Goal: Navigation & Orientation: Find specific page/section

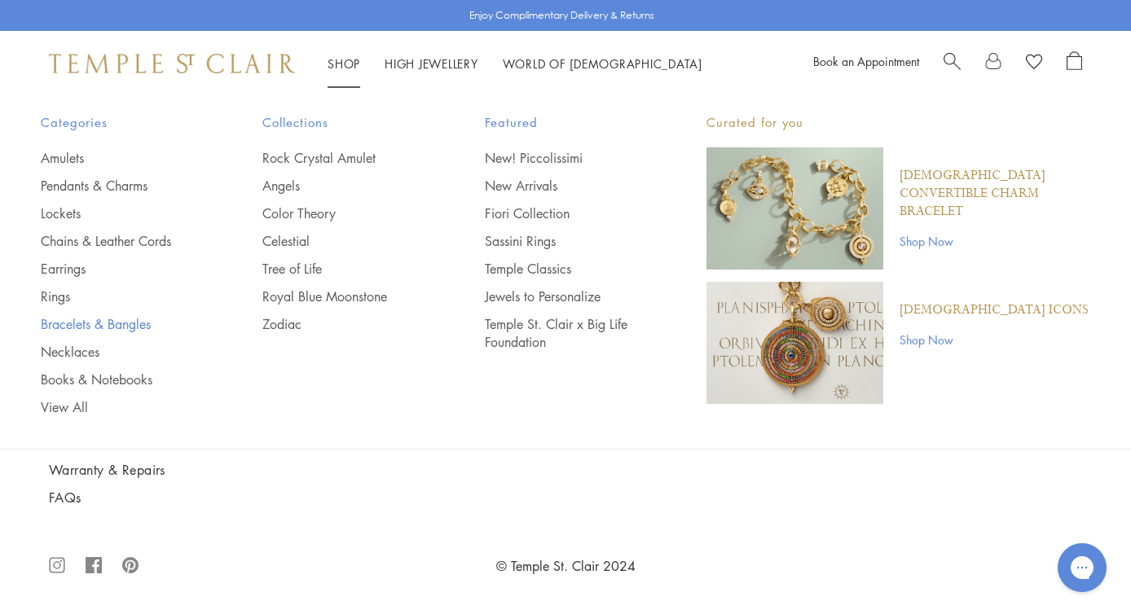
click at [71, 325] on link "Bracelets & Bangles" at bounding box center [119, 324] width 156 height 18
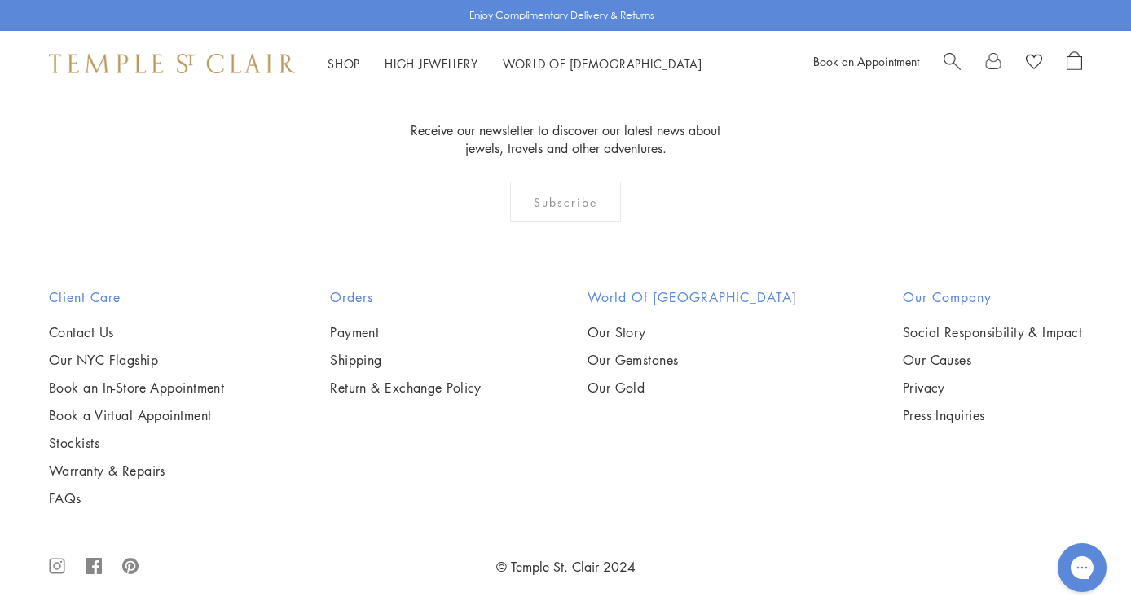
scroll to position [6046, 0]
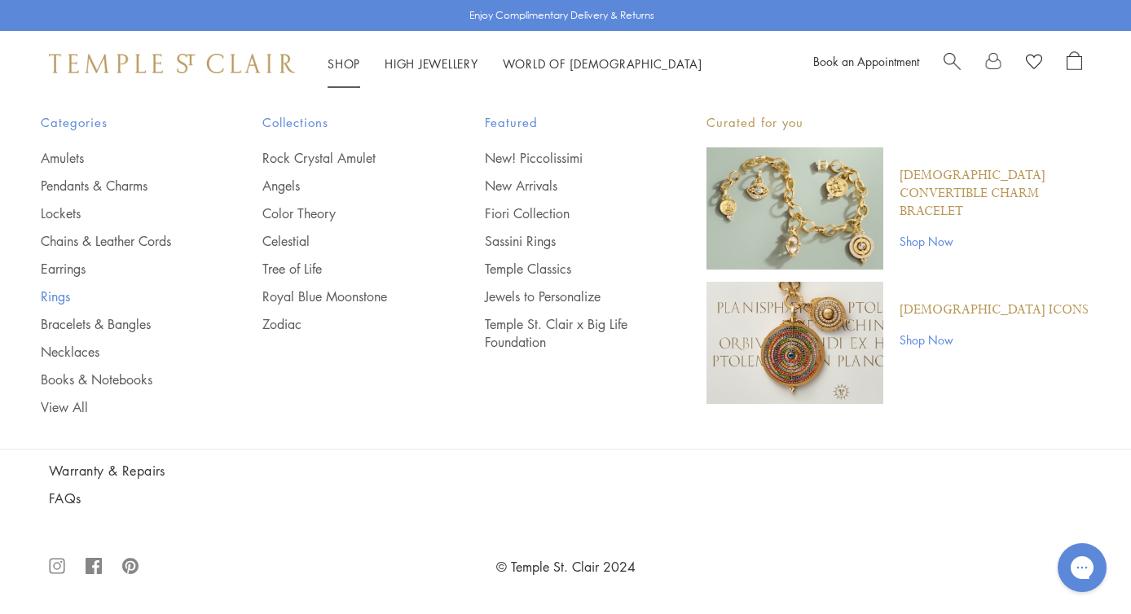
click at [58, 299] on link "Rings" at bounding box center [119, 297] width 156 height 18
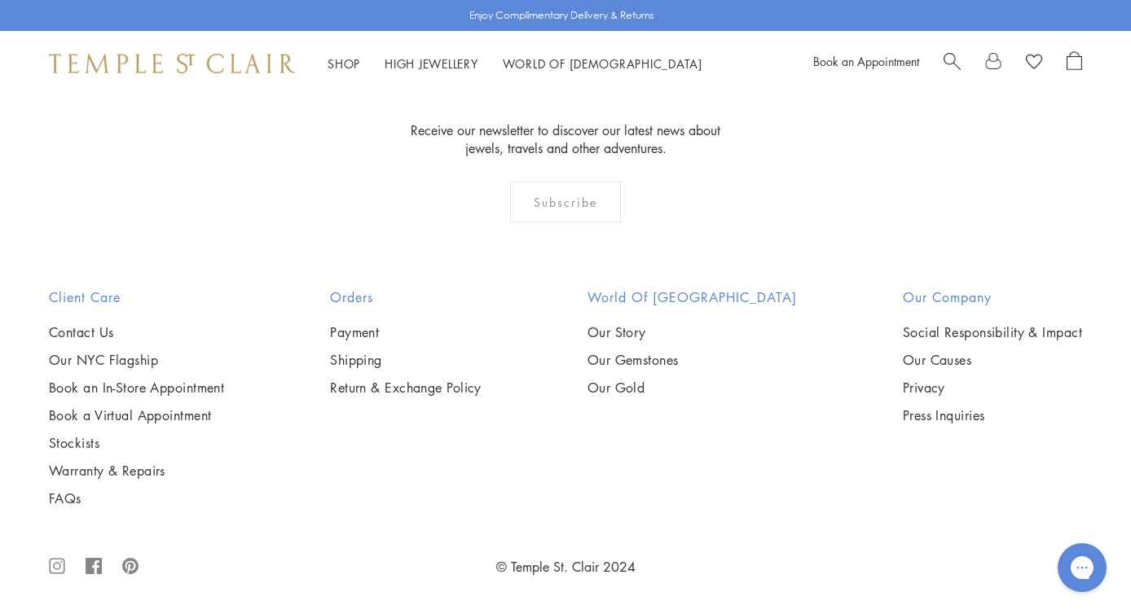
scroll to position [6866, 0]
click at [243, 64] on img at bounding box center [172, 64] width 246 height 20
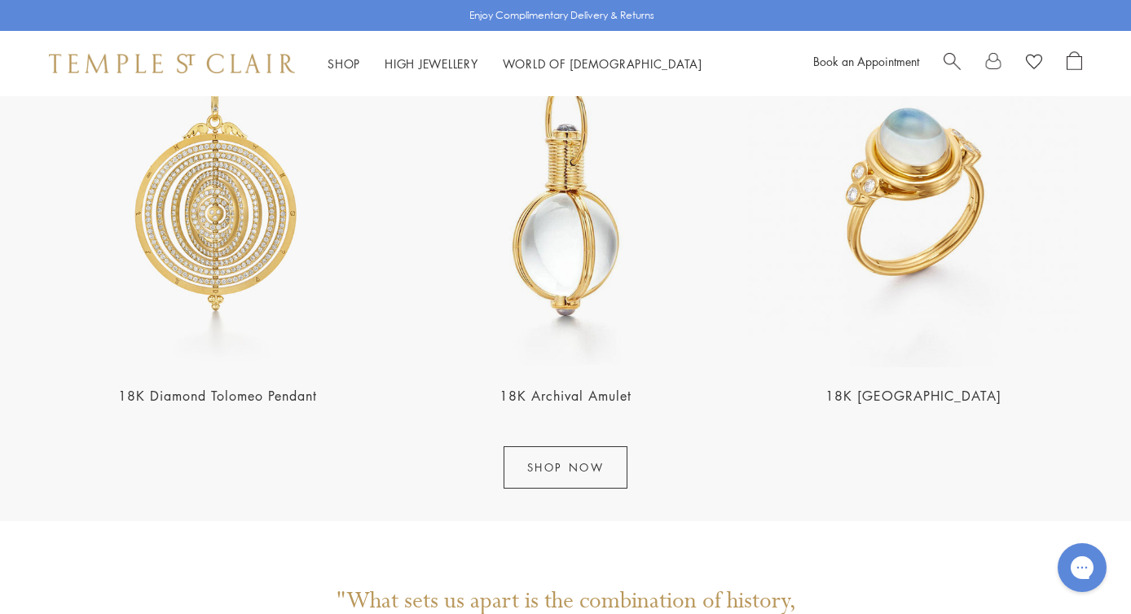
scroll to position [1982, 0]
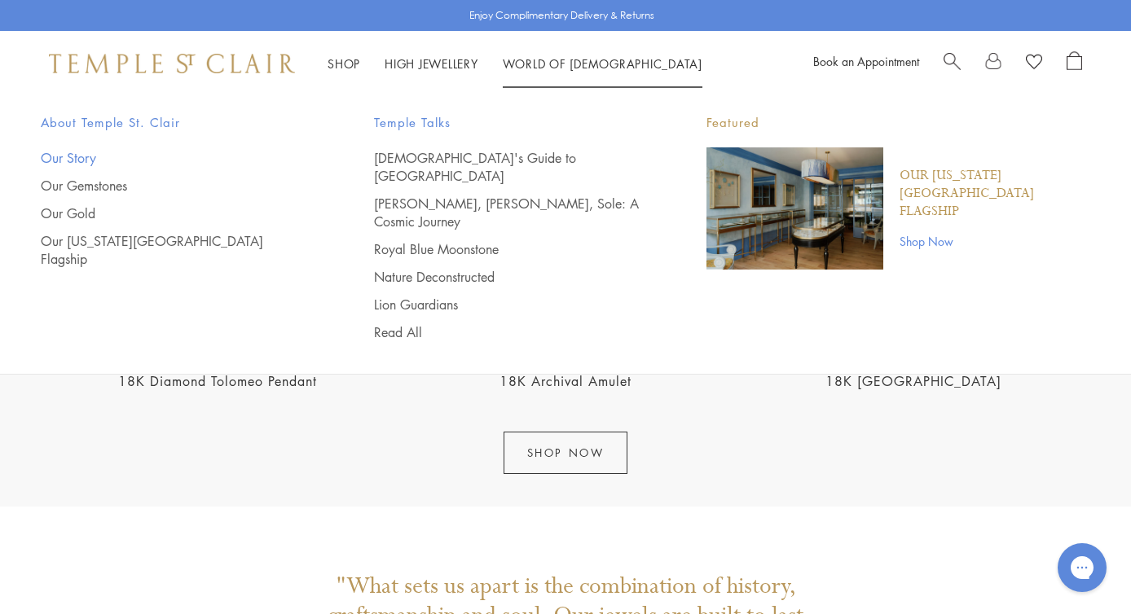
click at [77, 152] on link "Our Story" at bounding box center [175, 158] width 268 height 18
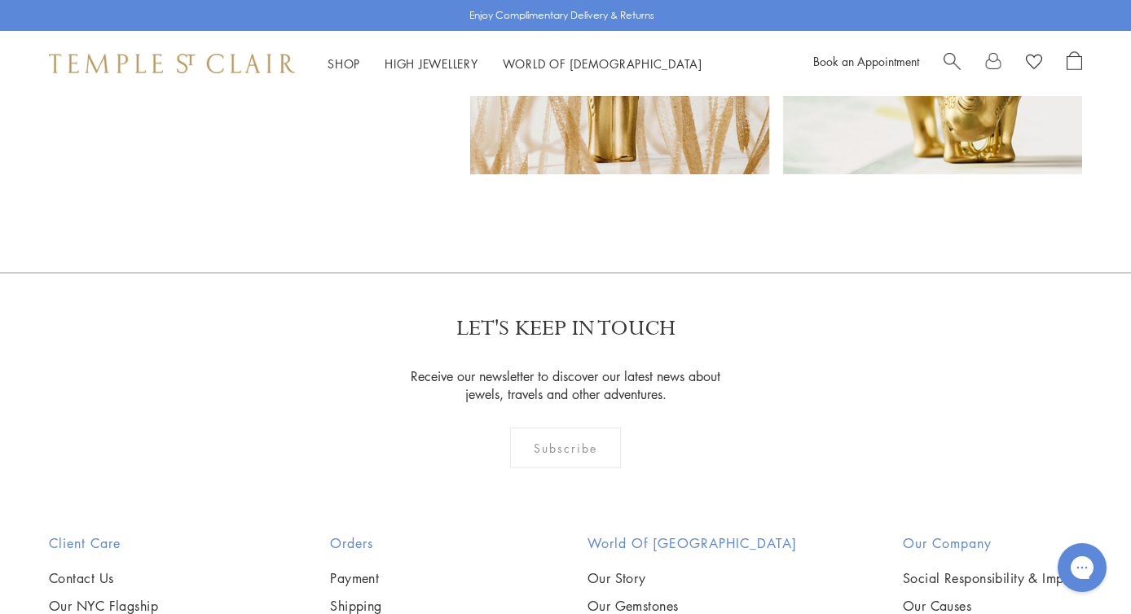
scroll to position [10250, 0]
